Goal: Task Accomplishment & Management: Use online tool/utility

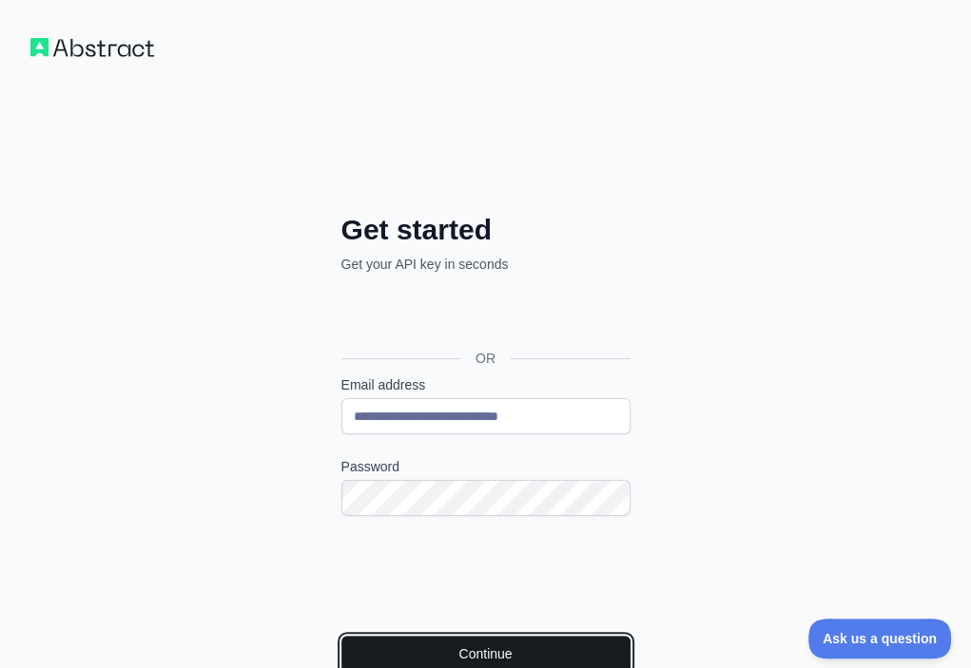
click at [341, 636] on button "Continue" at bounding box center [485, 654] width 289 height 36
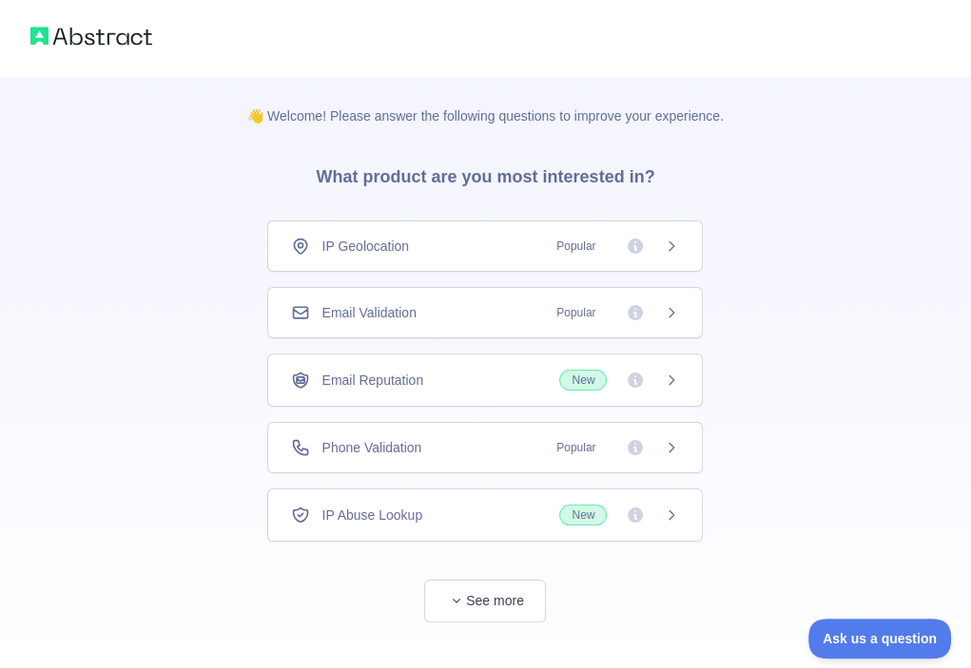
click at [498, 331] on div "Email Validation Popular" at bounding box center [484, 312] width 435 height 51
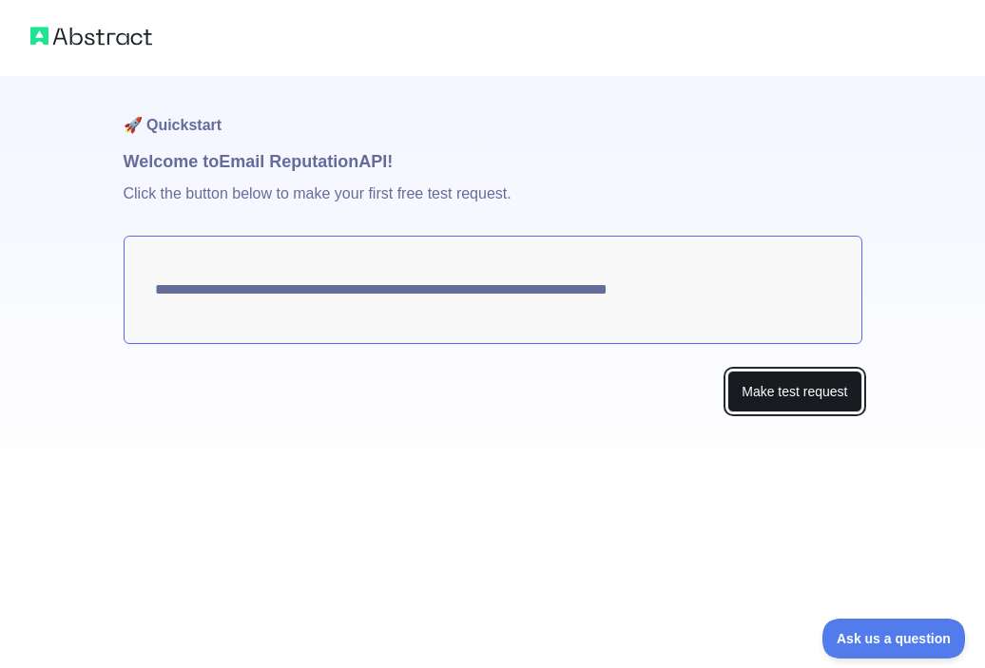
click at [756, 393] on button "Make test request" at bounding box center [794, 392] width 134 height 43
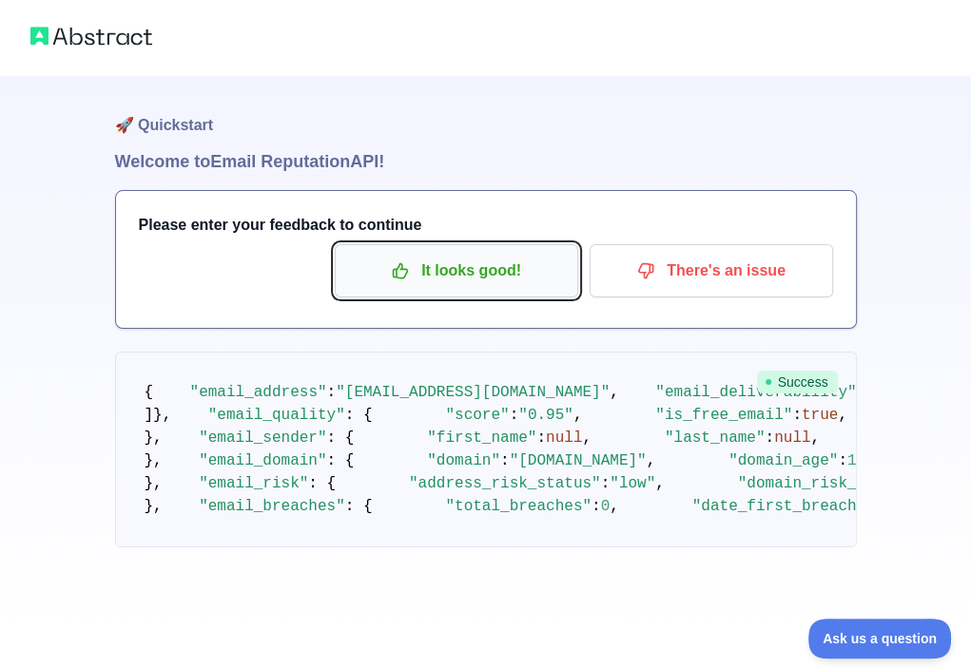
click at [410, 268] on icon "button" at bounding box center [400, 270] width 19 height 19
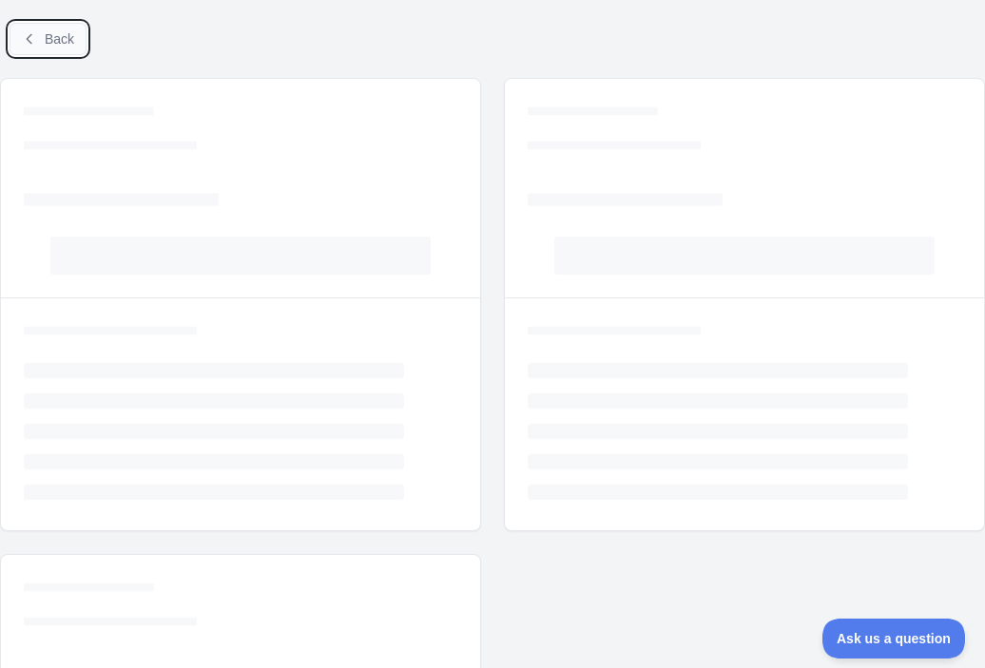
click at [62, 36] on span "Back" at bounding box center [59, 38] width 29 height 15
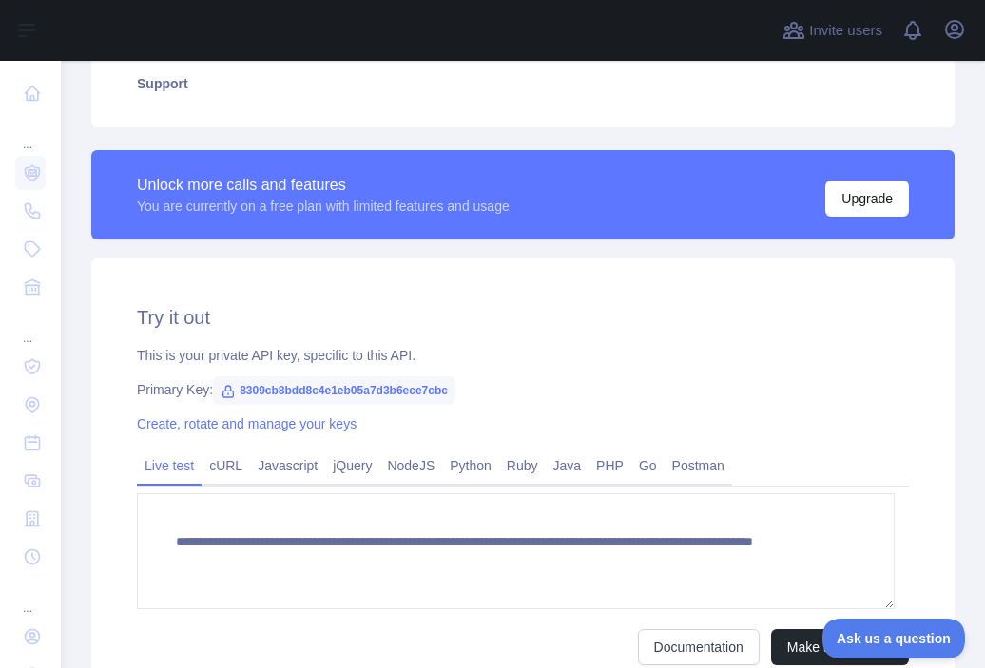
scroll to position [458, 0]
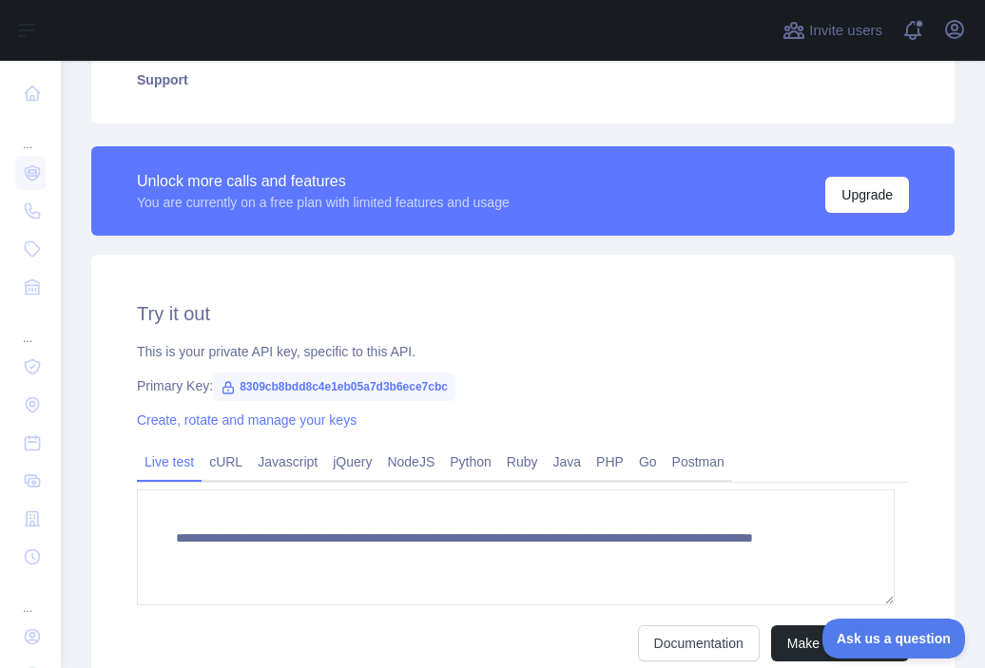
click at [293, 376] on span "8309cb8bdd8c4e1eb05a7d3b6ece7cbc" at bounding box center [334, 387] width 242 height 29
copy span "8309cb8bdd8c4e1eb05a7d3b6ece7cbc"
